Goal: Navigation & Orientation: Understand site structure

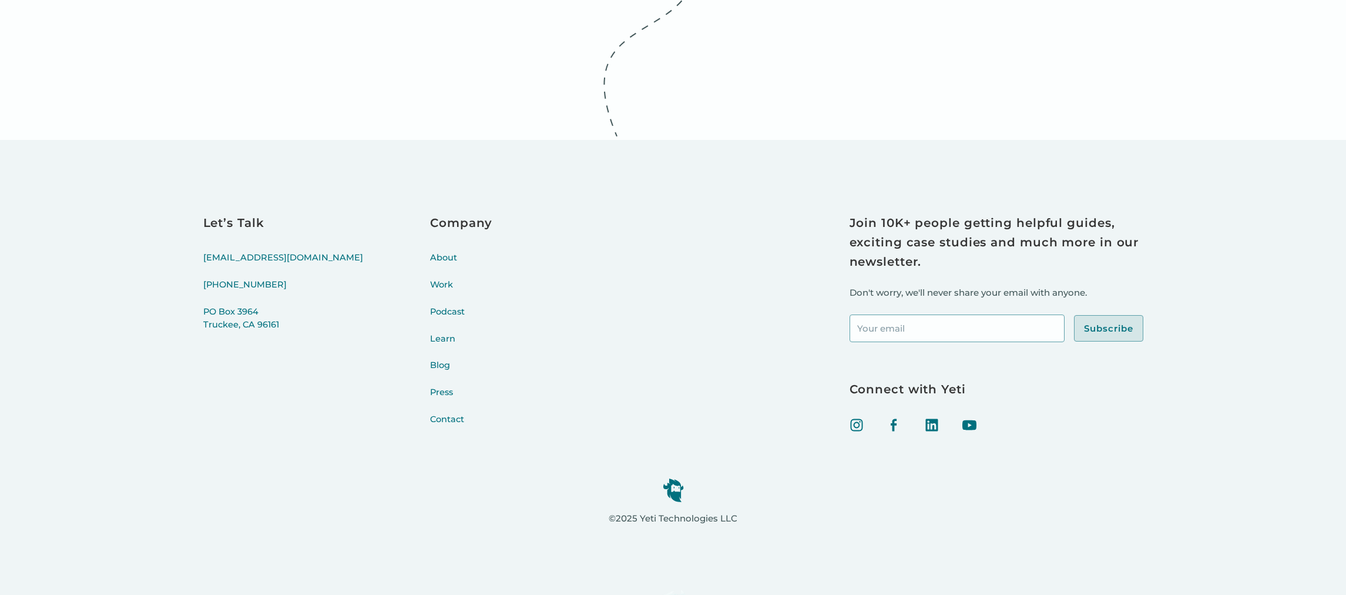
scroll to position [4790, 0]
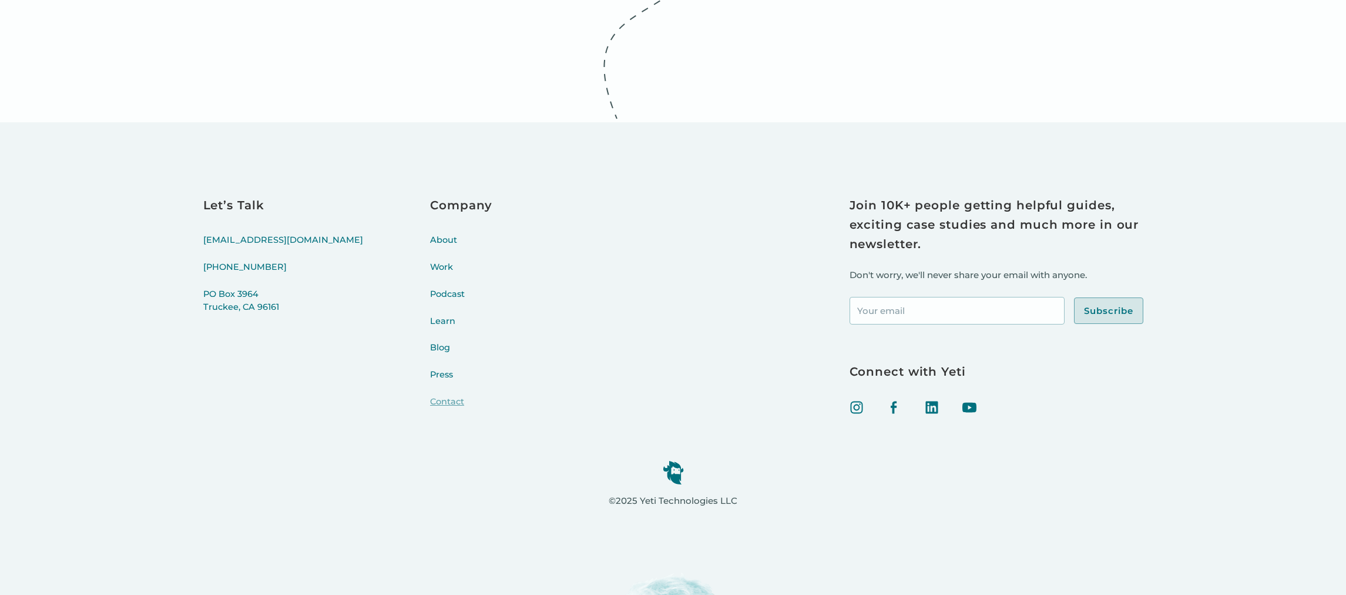
click at [430, 403] on link "Contact" at bounding box center [461, 408] width 62 height 27
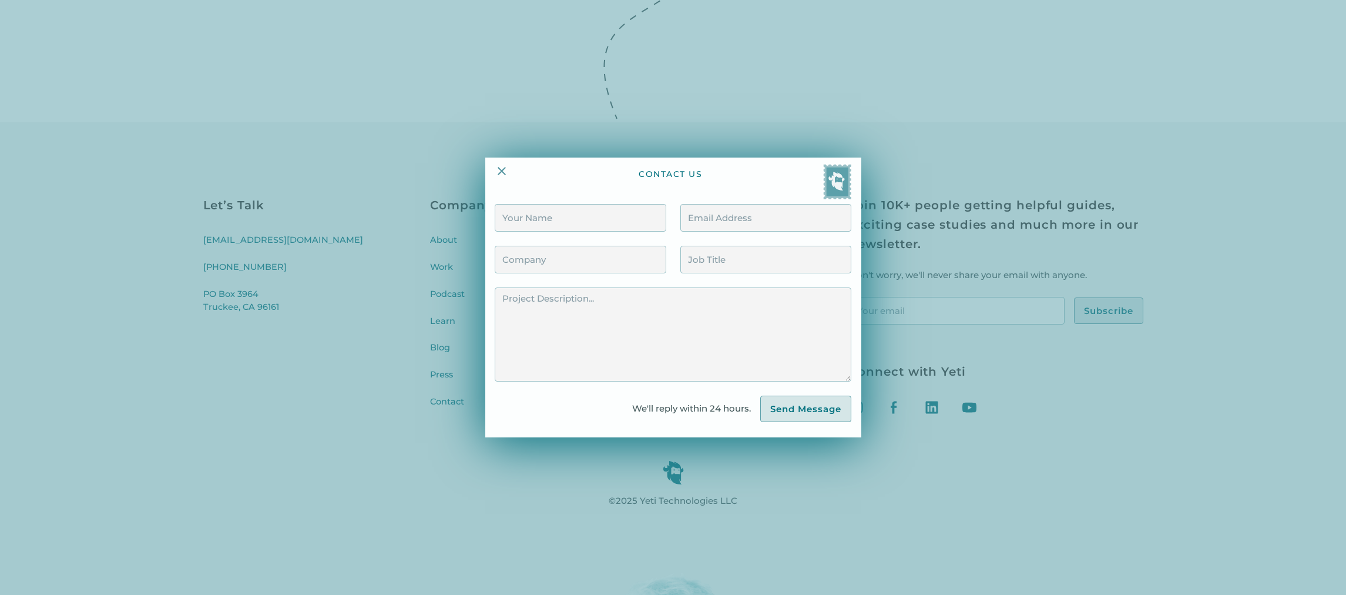
click at [323, 259] on div at bounding box center [673, 297] width 1346 height 595
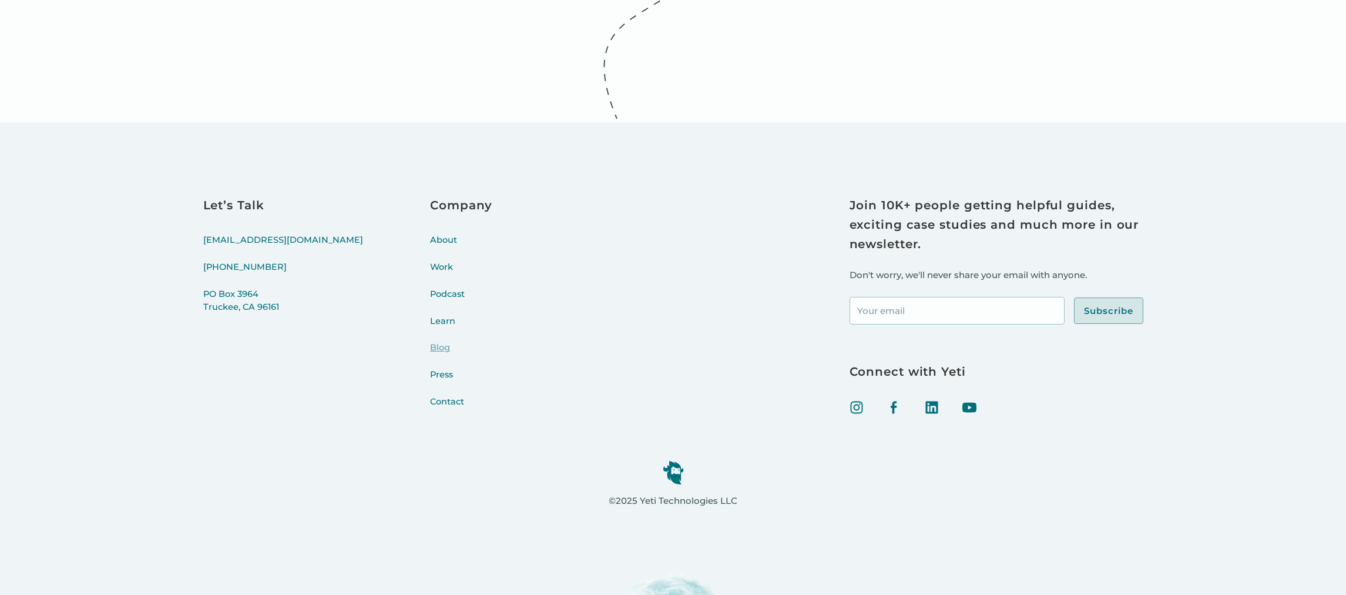
click at [430, 352] on link "Blog" at bounding box center [461, 354] width 62 height 27
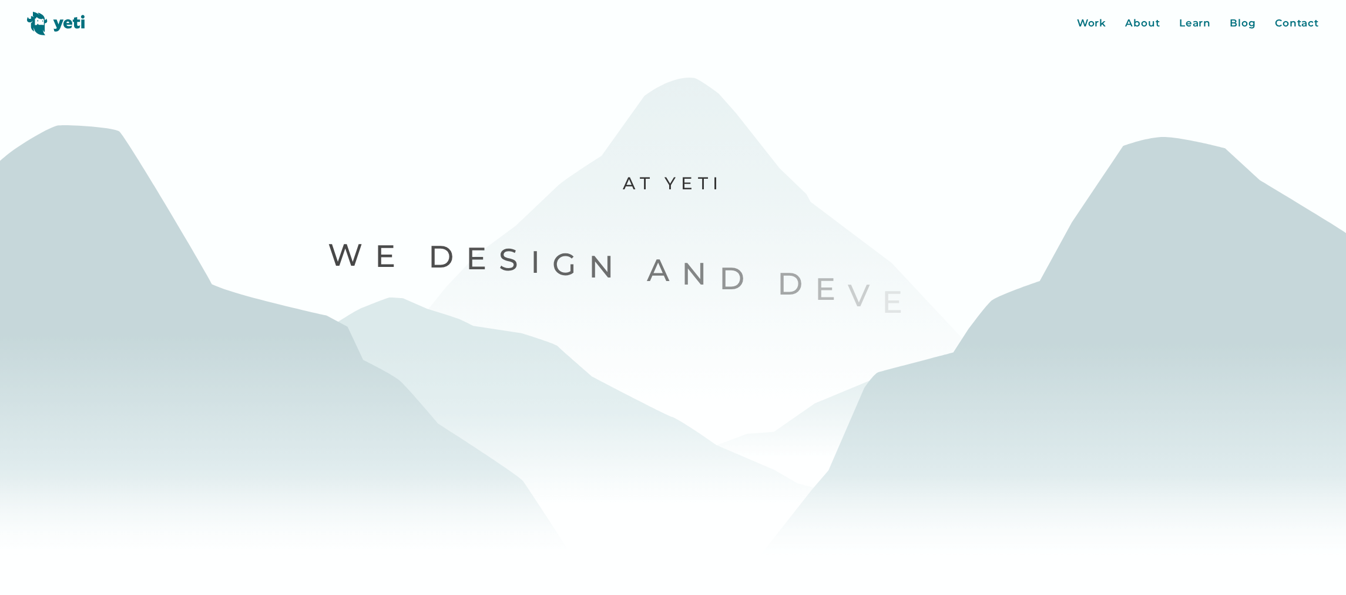
scroll to position [4722, 0]
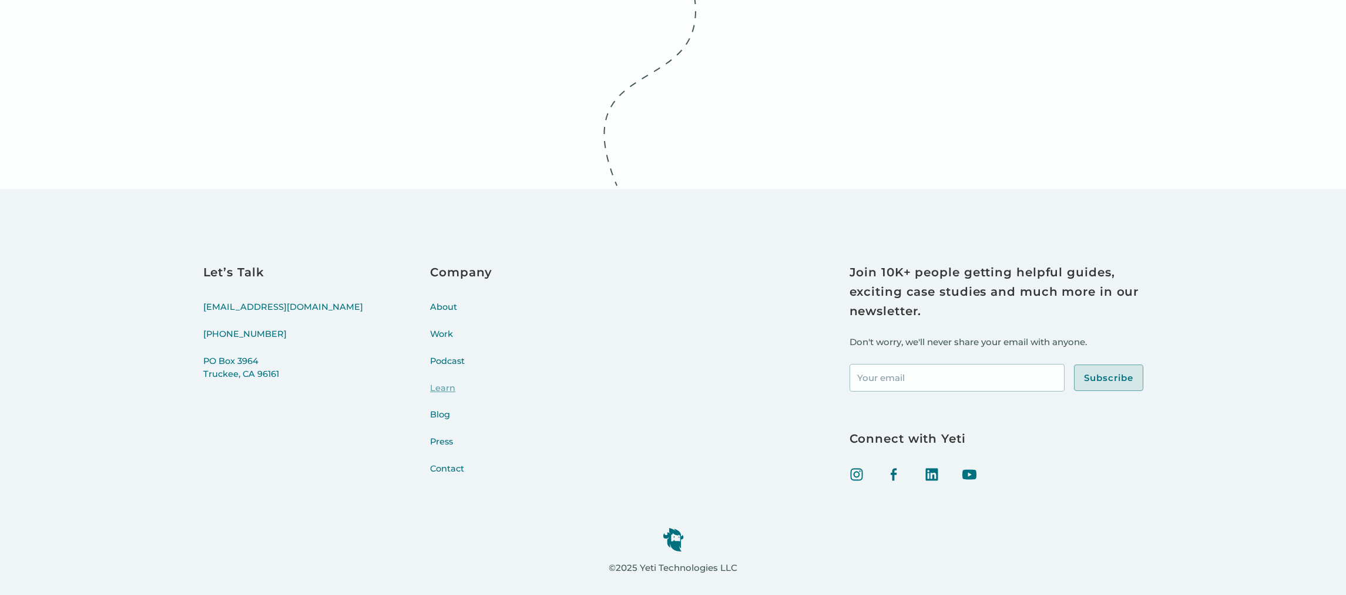
click at [430, 382] on link "Learn" at bounding box center [461, 395] width 62 height 27
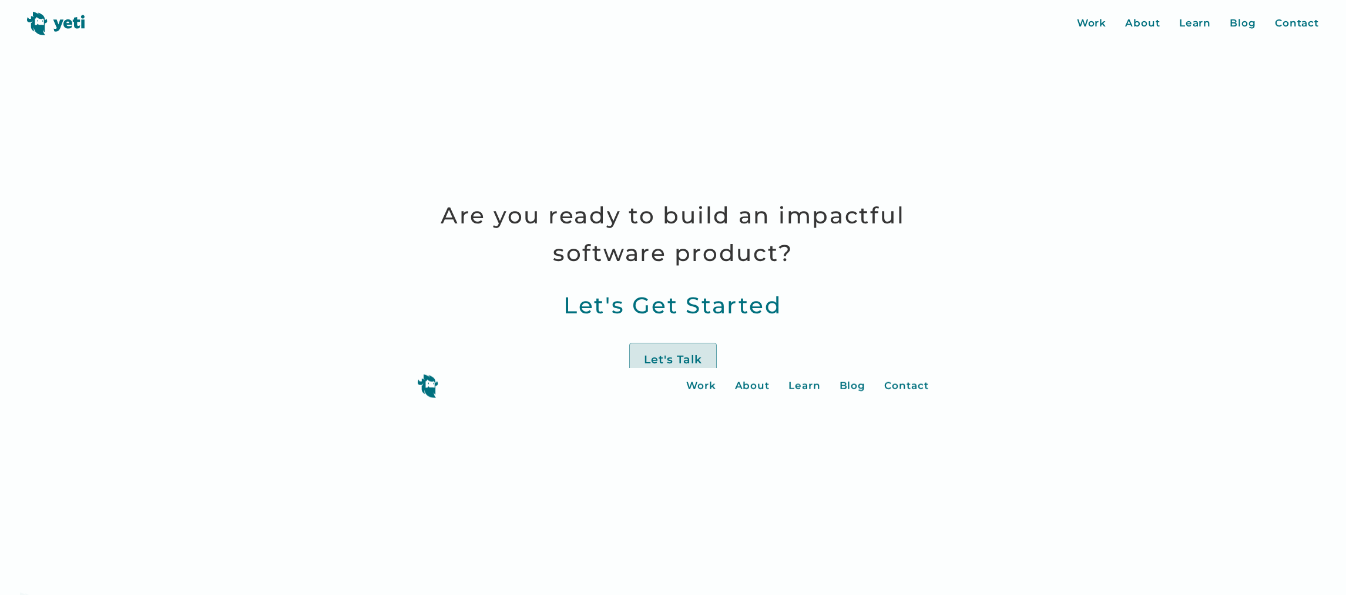
scroll to position [4722, 0]
